Goal: Information Seeking & Learning: Find specific fact

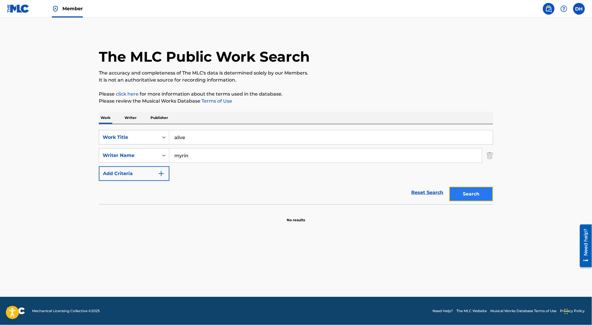
click at [468, 187] on button "Search" at bounding box center [472, 193] width 44 height 15
click at [479, 195] on button "Search" at bounding box center [472, 193] width 44 height 15
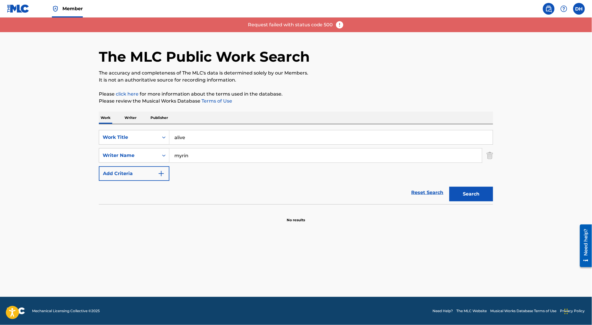
click at [342, 26] on img at bounding box center [340, 24] width 9 height 9
click at [310, 27] on p "Request failed with status code 500" at bounding box center [290, 24] width 85 height 7
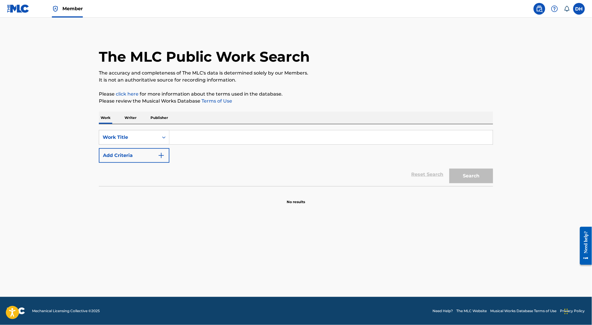
click at [211, 137] on input "Search Form" at bounding box center [332, 137] width 324 height 14
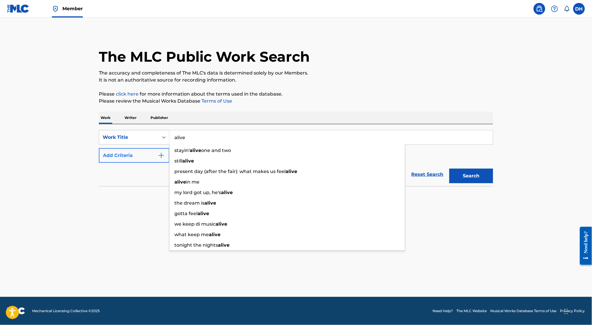
type input "alive"
click at [158, 156] on img "Search Form" at bounding box center [161, 155] width 7 height 7
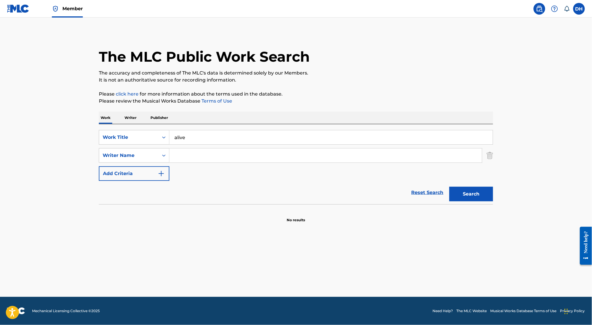
click at [175, 153] on input "Search Form" at bounding box center [326, 155] width 313 height 14
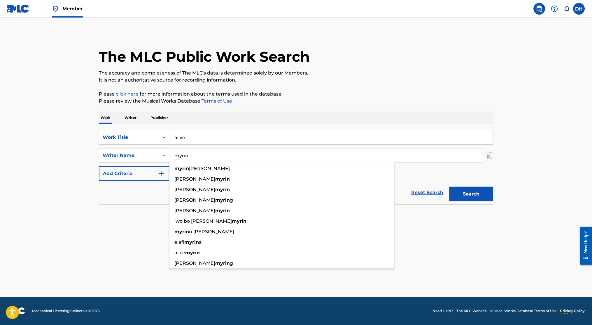
type input "myrin"
click at [450, 186] on button "Search" at bounding box center [472, 193] width 44 height 15
click at [462, 198] on button "Search" at bounding box center [472, 193] width 44 height 15
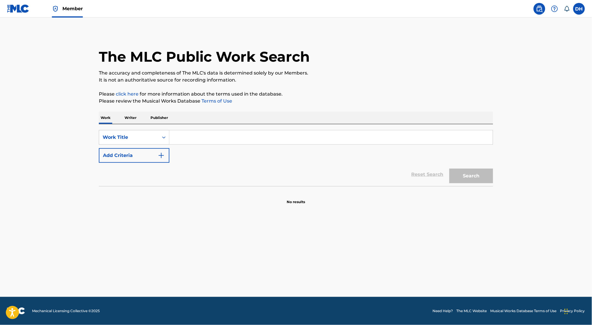
click at [264, 133] on input "Search Form" at bounding box center [332, 137] width 324 height 14
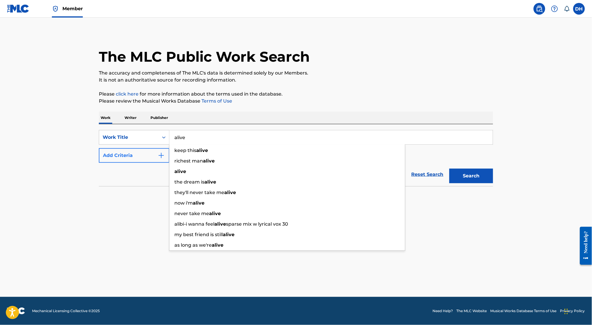
type input "alive"
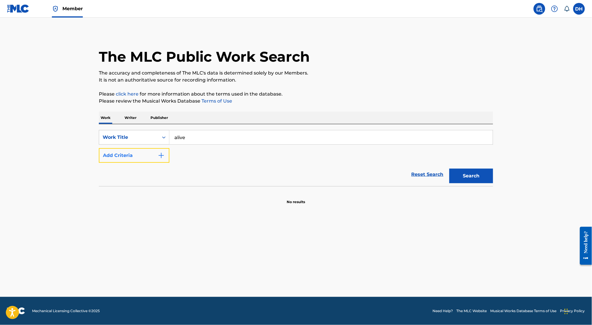
click at [142, 158] on button "Add Criteria" at bounding box center [134, 155] width 71 height 15
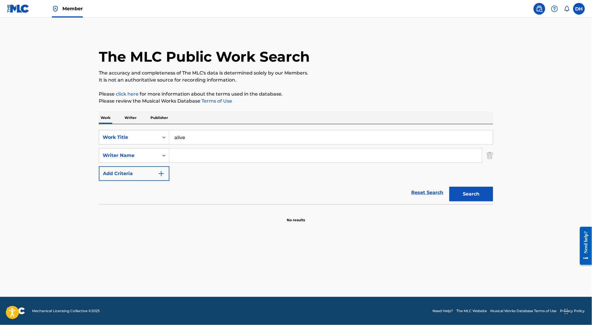
click at [193, 155] on input "Search Form" at bounding box center [326, 155] width 313 height 14
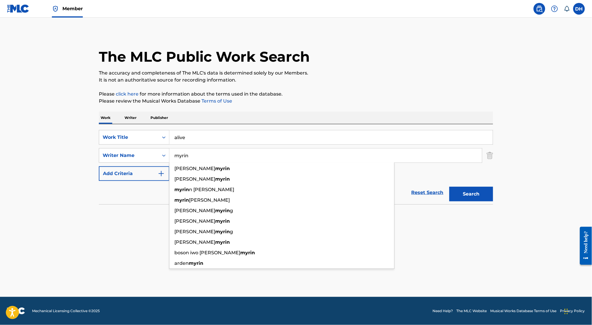
type input "myrin"
click at [450, 186] on button "Search" at bounding box center [472, 193] width 44 height 15
